Goal: Task Accomplishment & Management: Complete application form

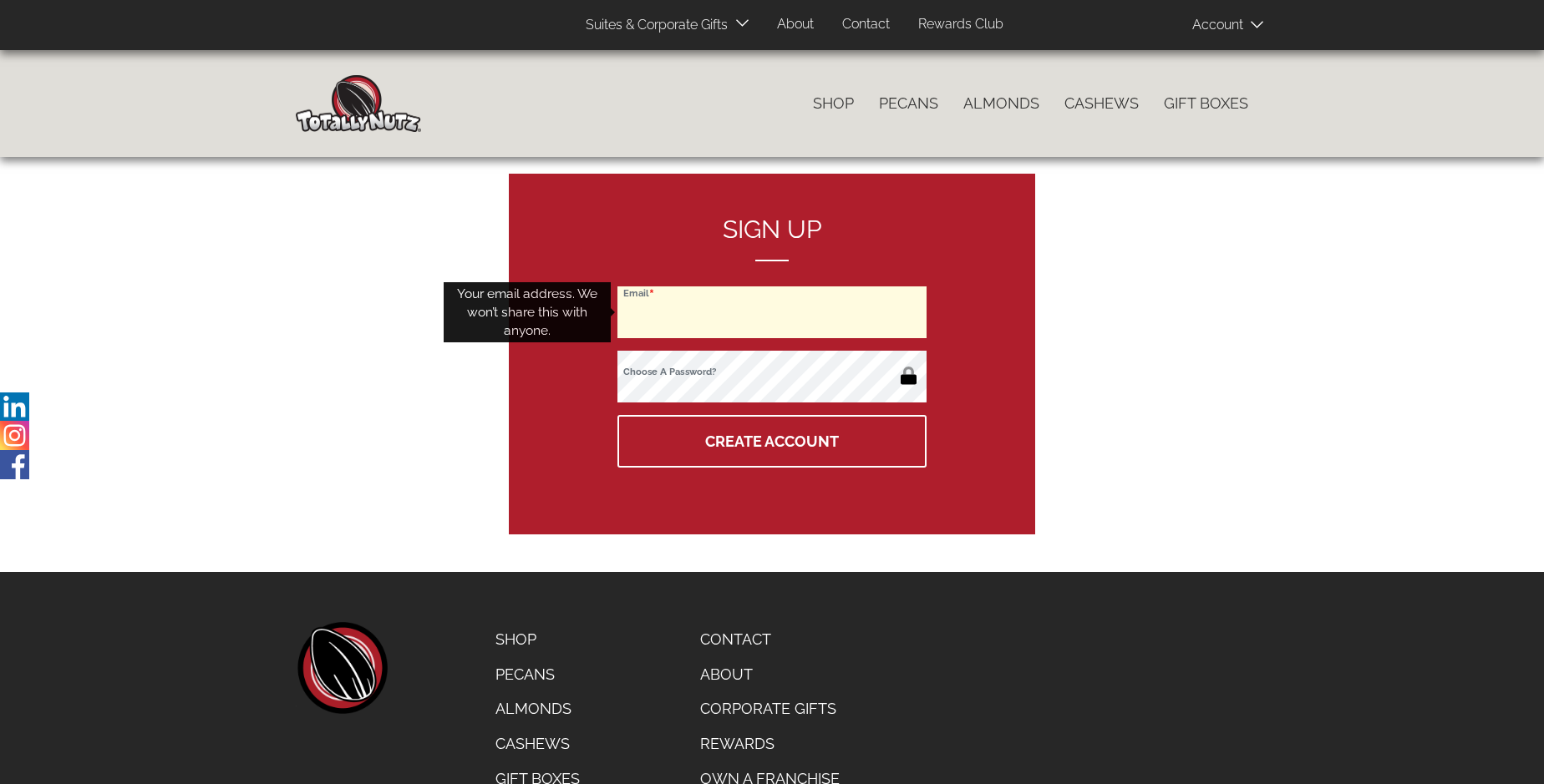
click at [772, 313] on input "Email" at bounding box center [772, 312] width 309 height 52
type input "bigsteve220@gmail.com"
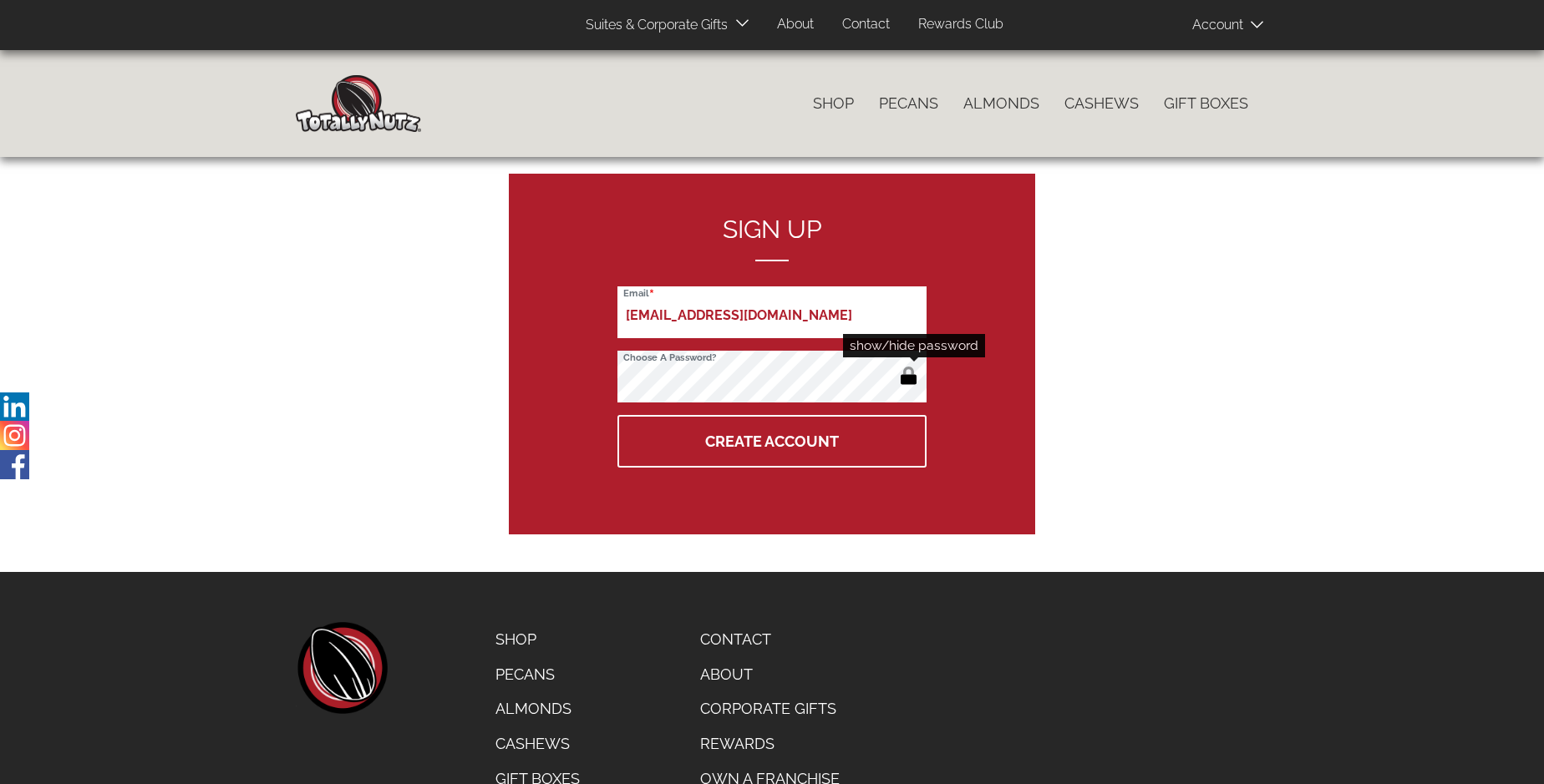
click at [908, 377] on button "button" at bounding box center [908, 377] width 27 height 26
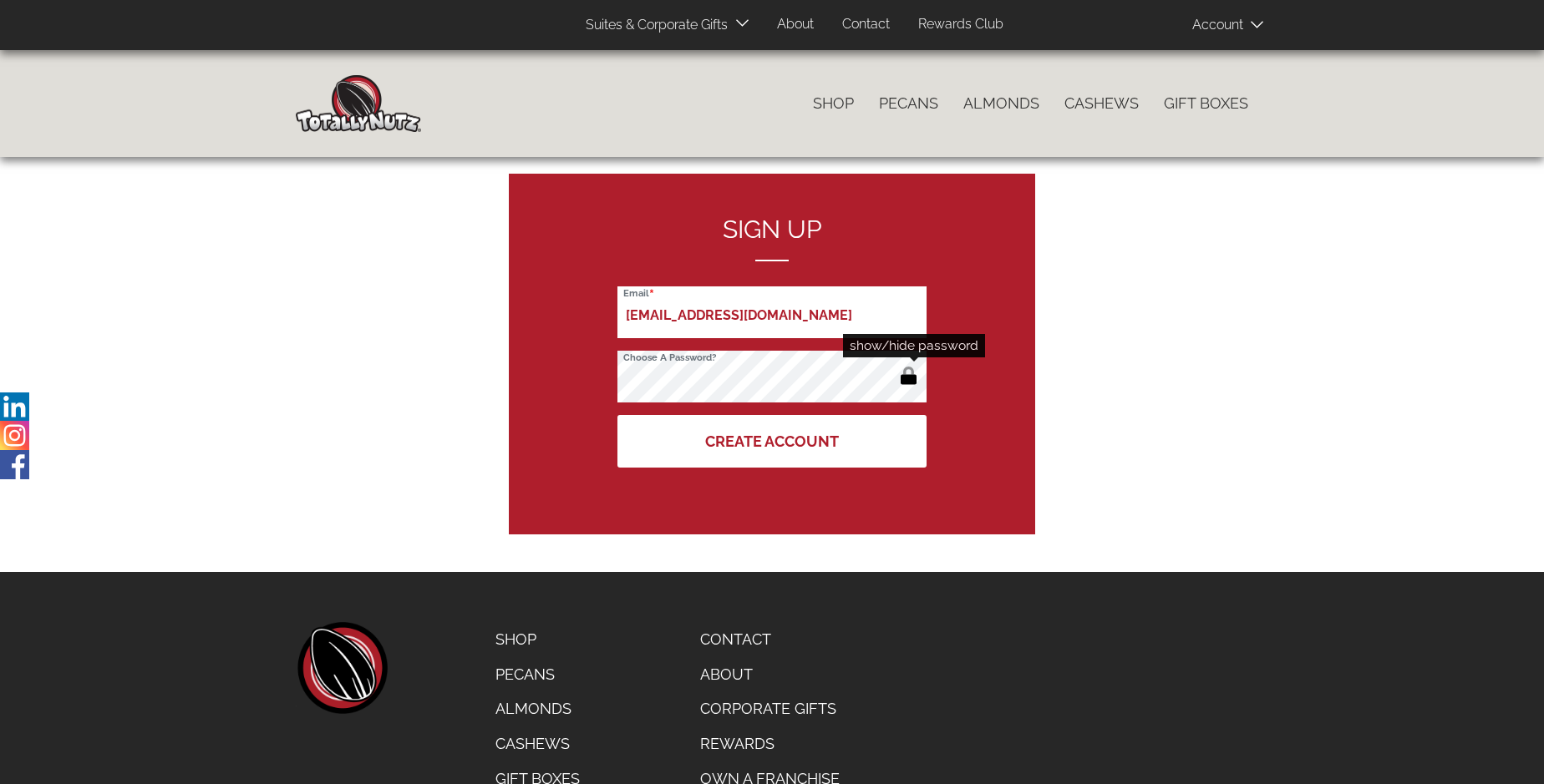
click at [772, 441] on button "Create Account" at bounding box center [772, 442] width 309 height 53
